Goal: Information Seeking & Learning: Learn about a topic

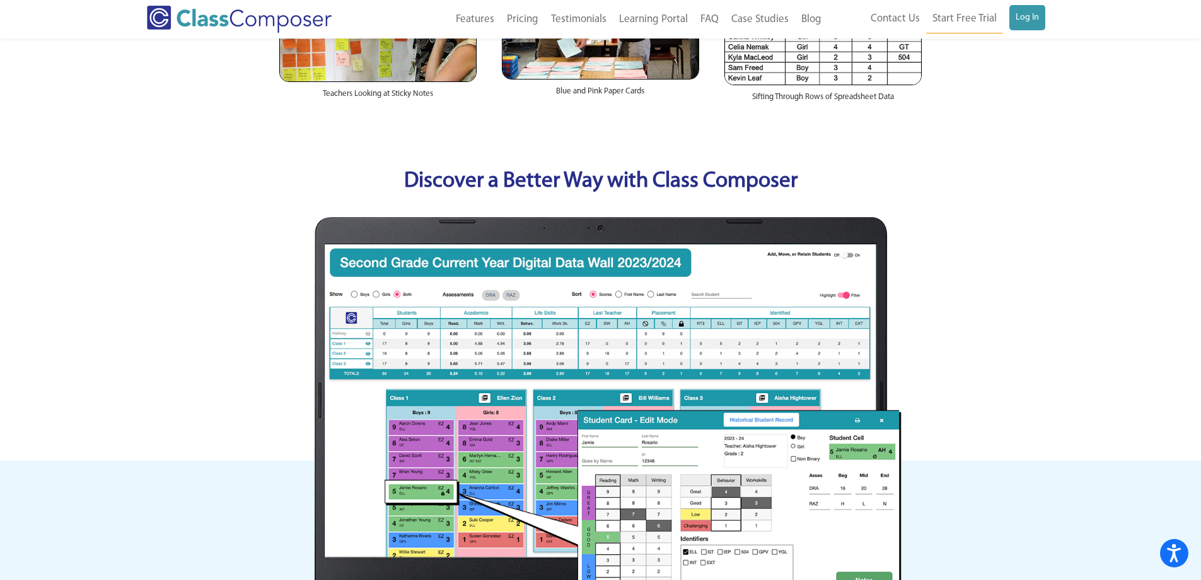
scroll to position [504, 0]
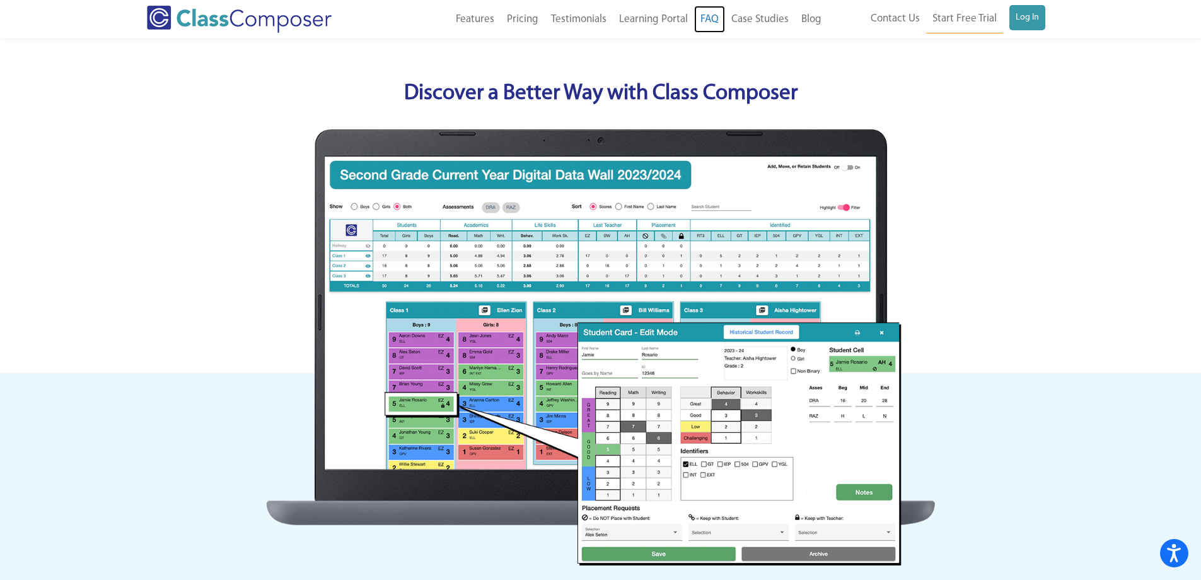
click at [712, 19] on link "FAQ" at bounding box center [709, 20] width 31 height 28
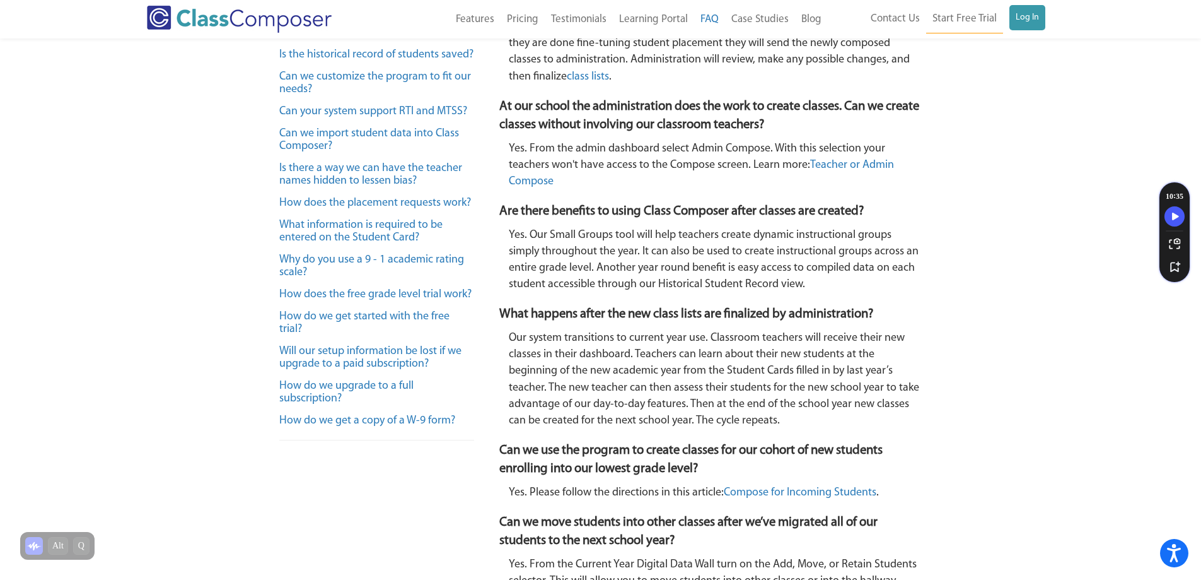
scroll to position [504, 0]
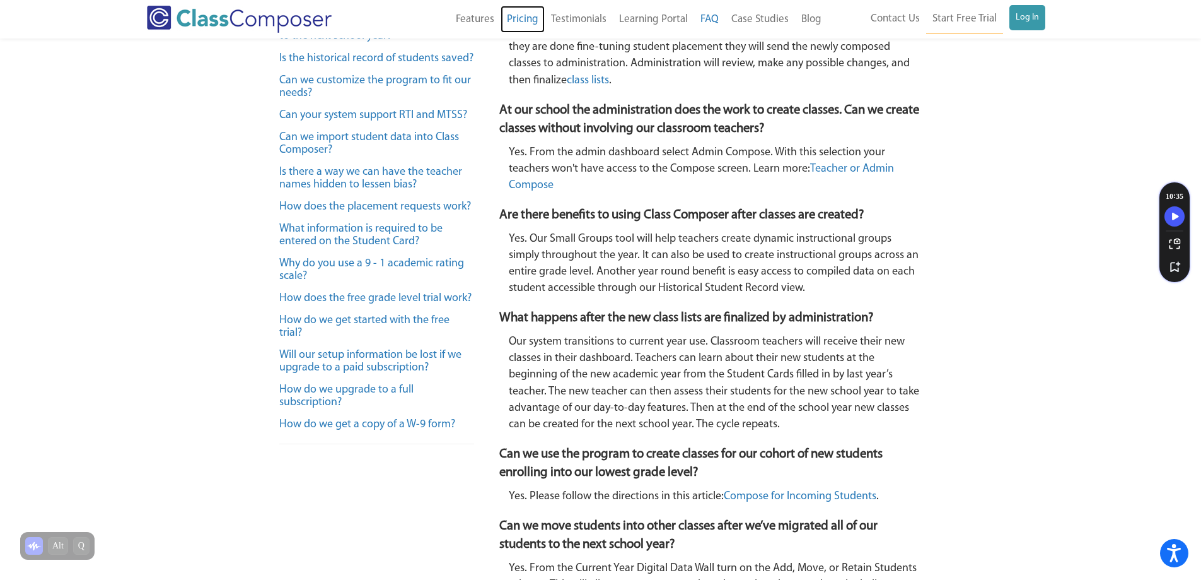
click at [525, 14] on link "Pricing" at bounding box center [523, 20] width 44 height 28
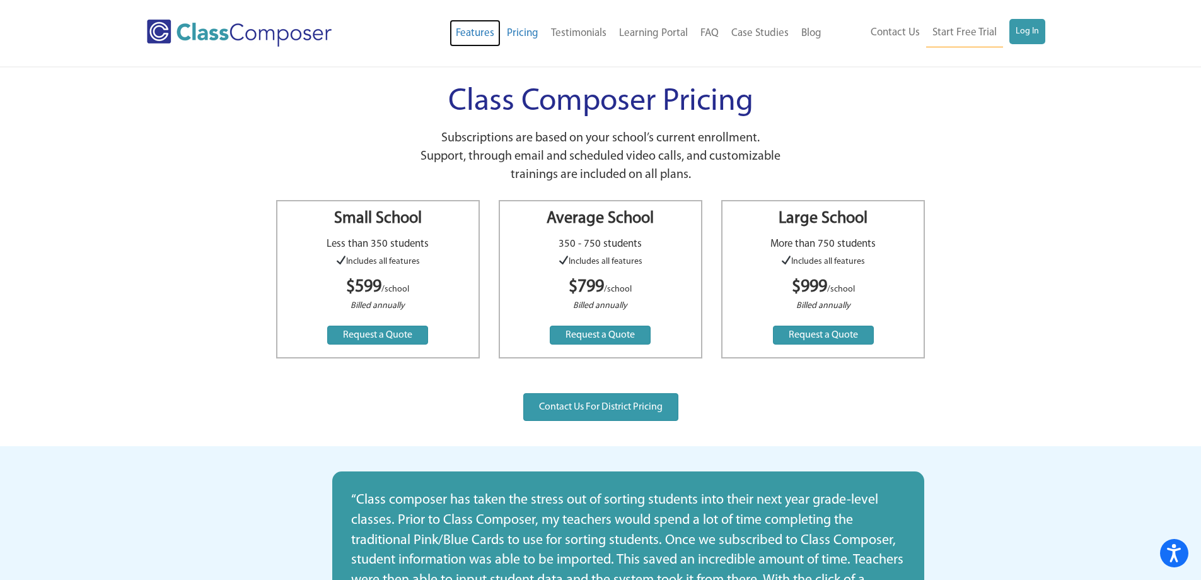
click at [480, 30] on link "Features" at bounding box center [475, 34] width 51 height 28
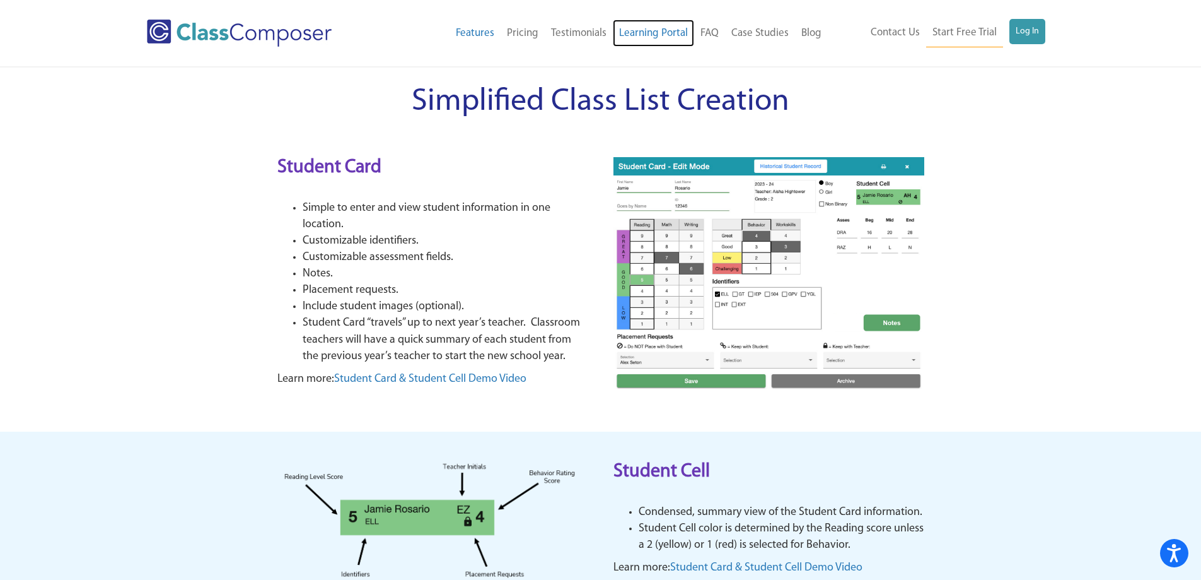
click at [657, 27] on link "Learning Portal" at bounding box center [653, 34] width 81 height 28
